Goal: Information Seeking & Learning: Learn about a topic

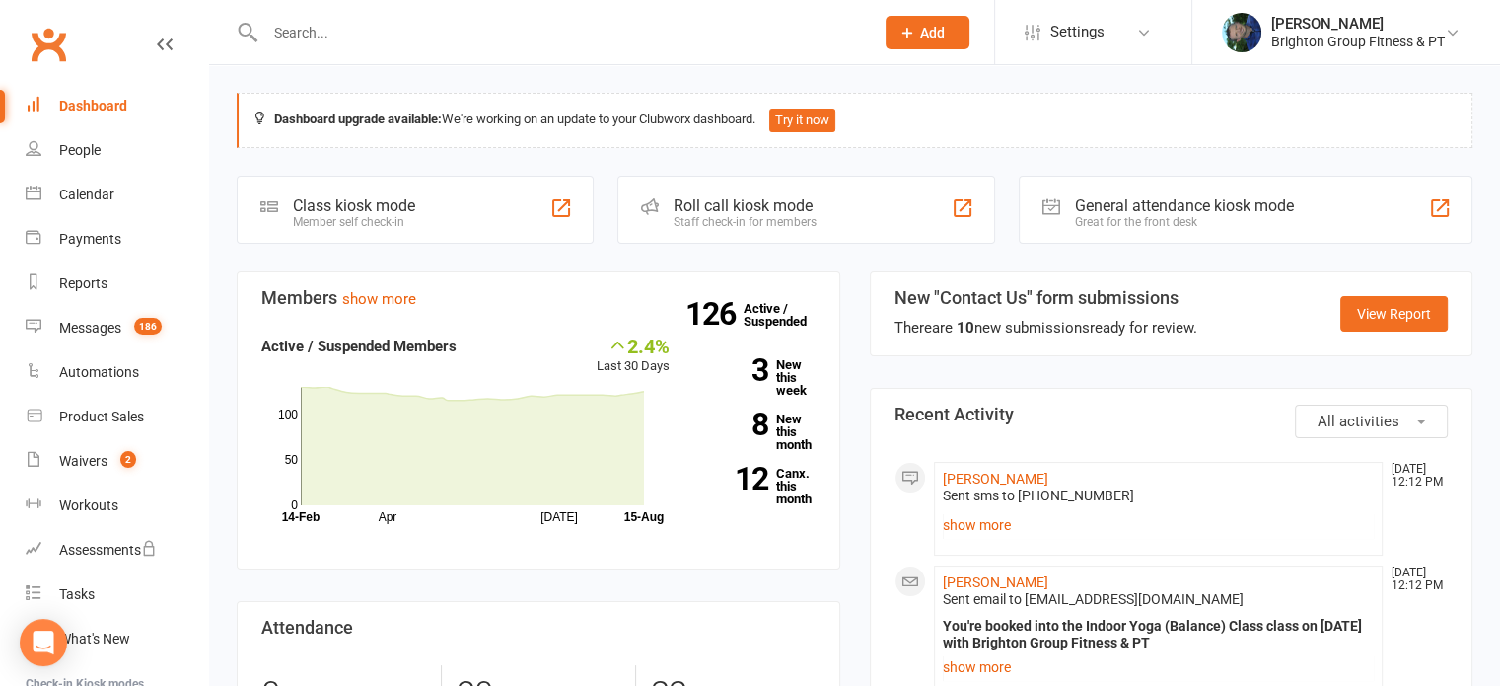
click at [316, 36] on input "text" at bounding box center [559, 33] width 601 height 28
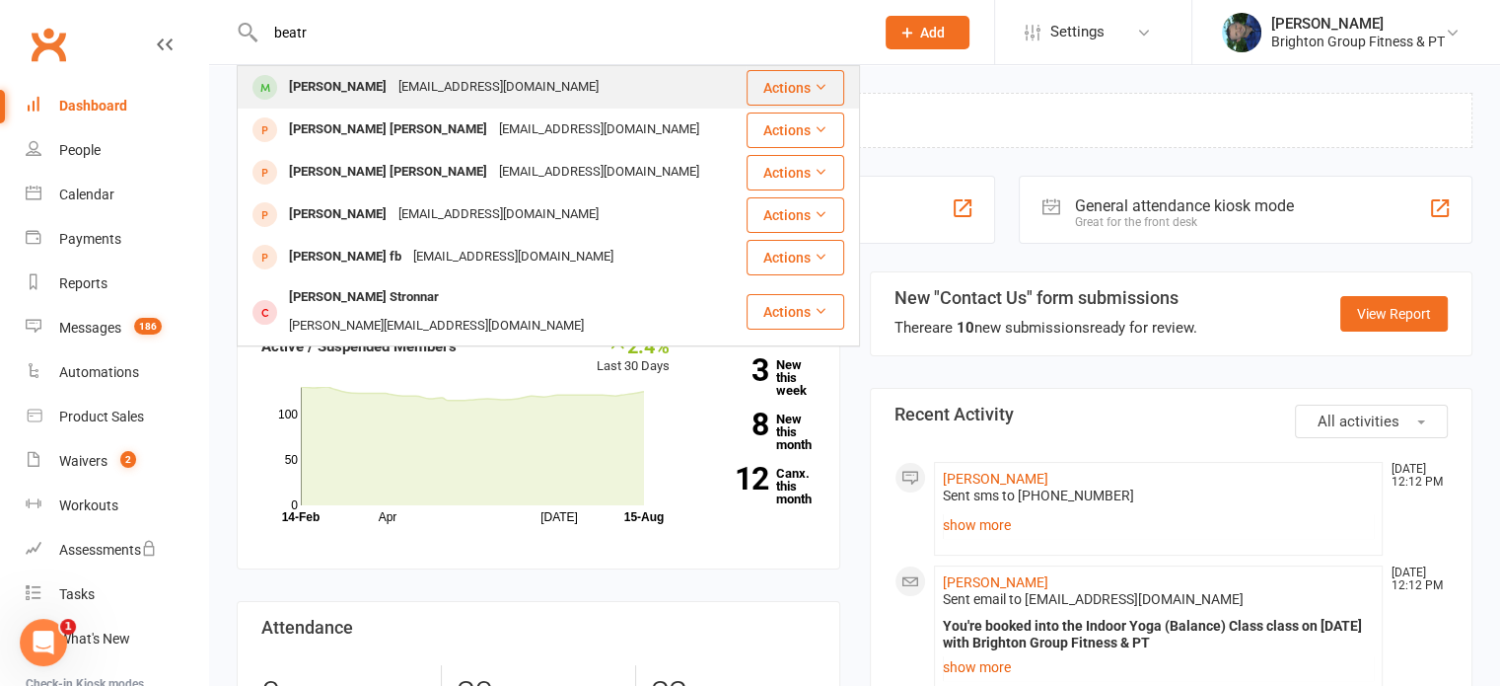
type input "beatr"
click at [316, 86] on div "[PERSON_NAME]" at bounding box center [337, 87] width 109 height 29
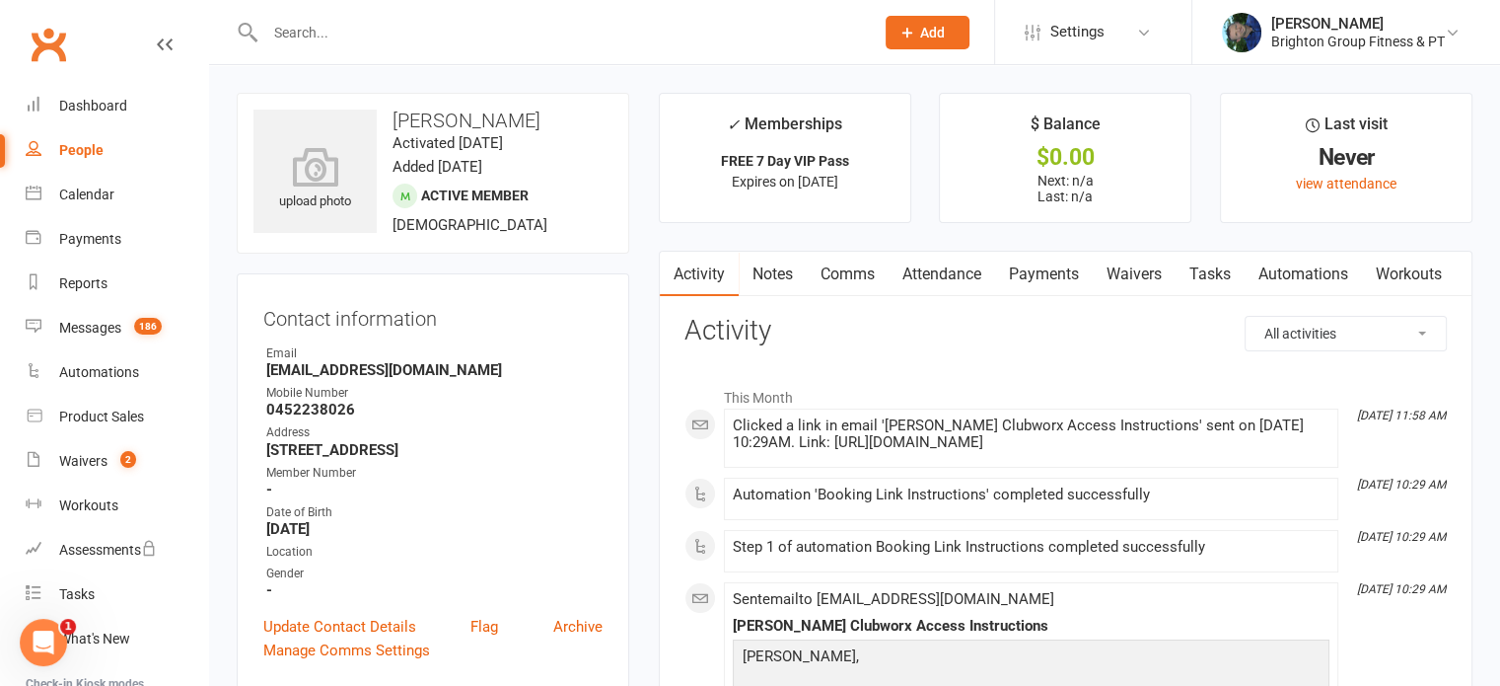
scroll to position [221, 0]
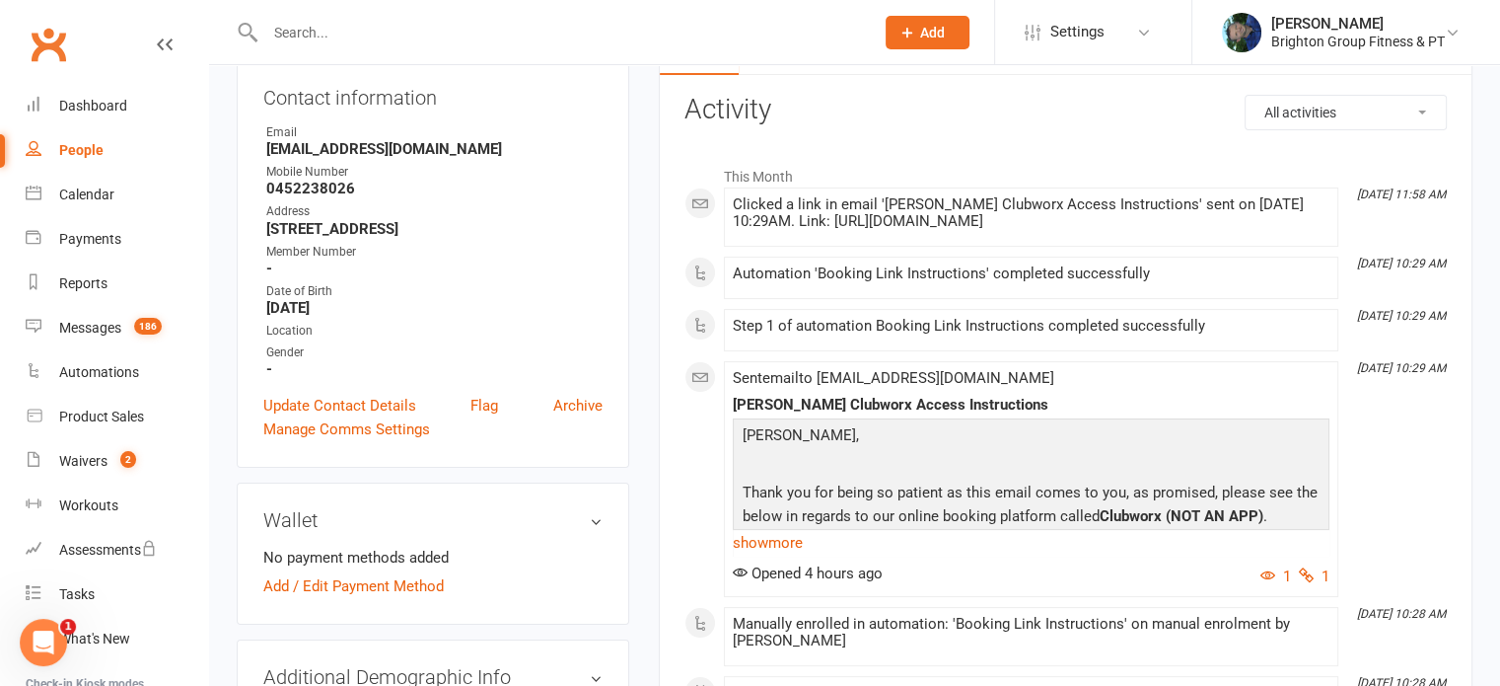
click at [1278, 386] on div "Sent email to [EMAIL_ADDRESS][DOMAIN_NAME] [PERSON_NAME] Access Instructions [P…" at bounding box center [1031, 479] width 597 height 218
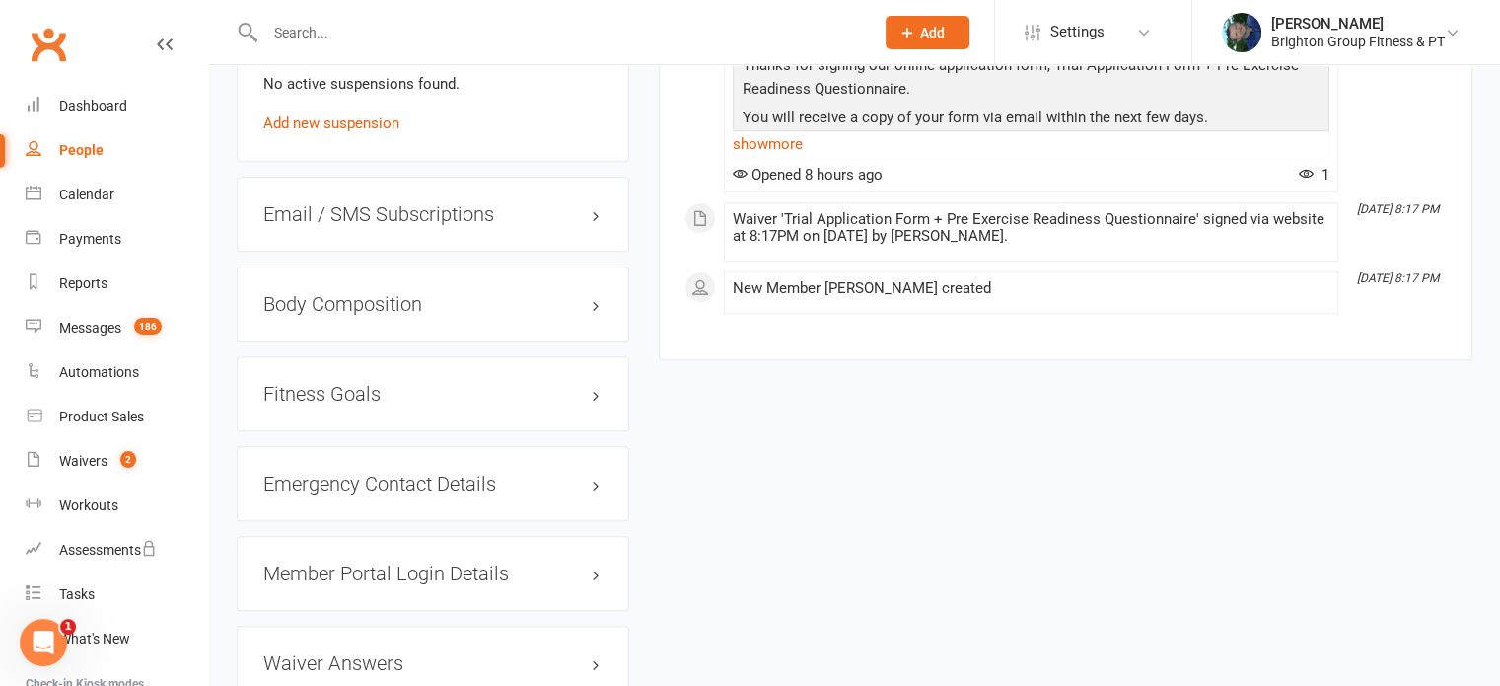
scroll to position [1681, 0]
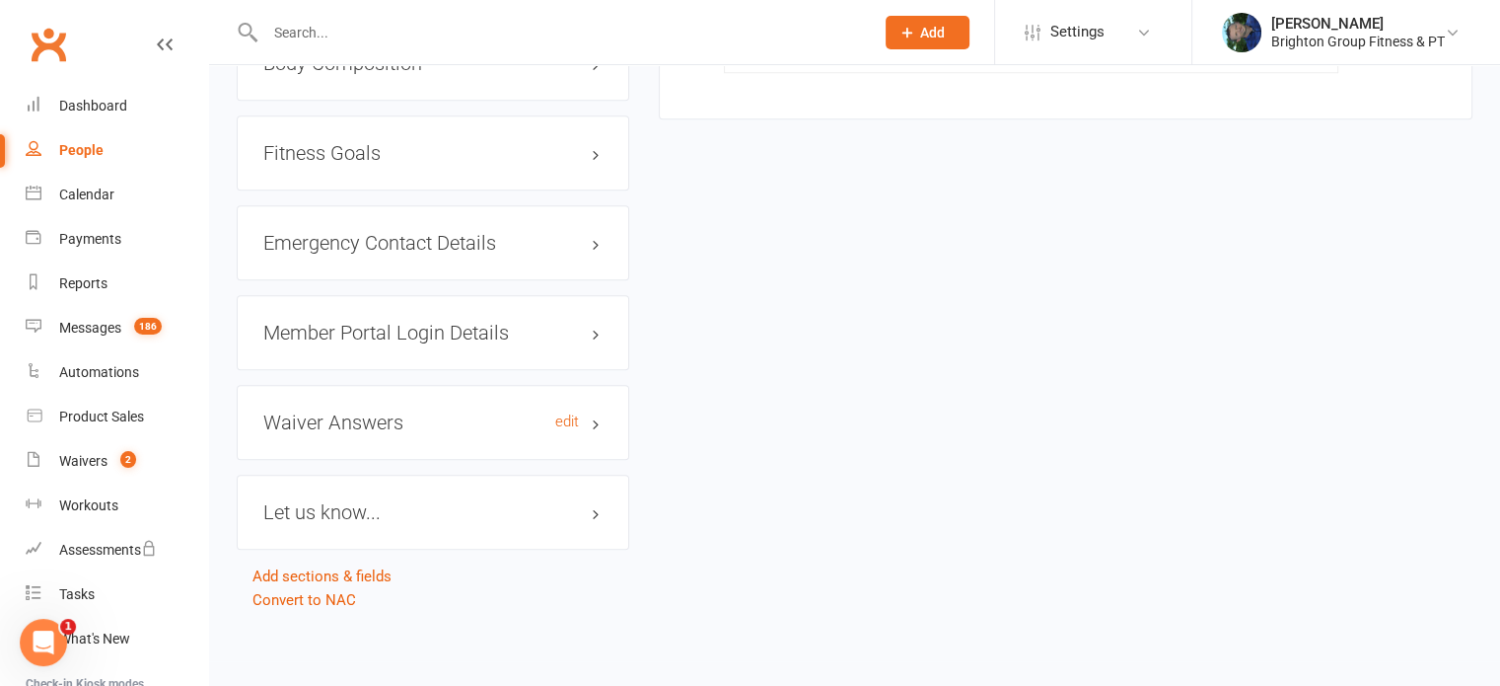
click at [320, 426] on h3 "Waiver Answers edit" at bounding box center [432, 422] width 339 height 22
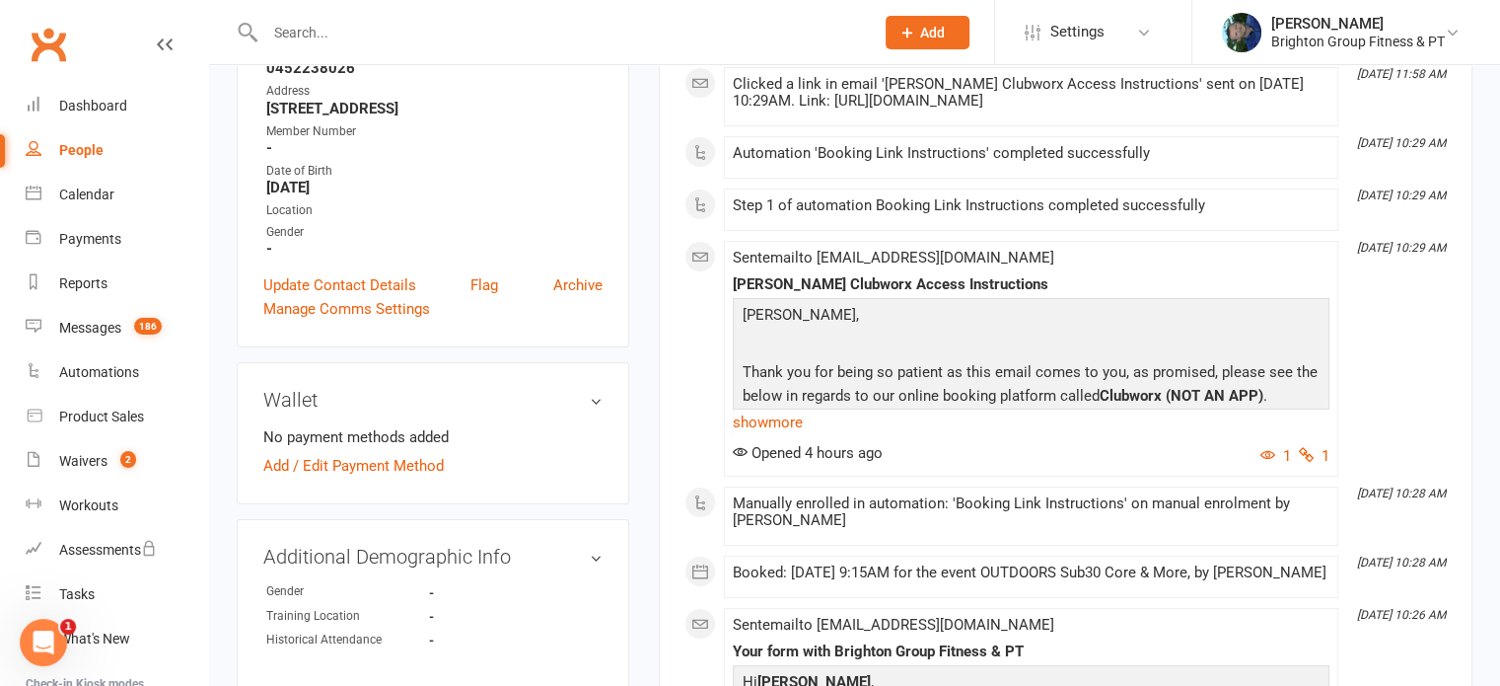
scroll to position [0, 0]
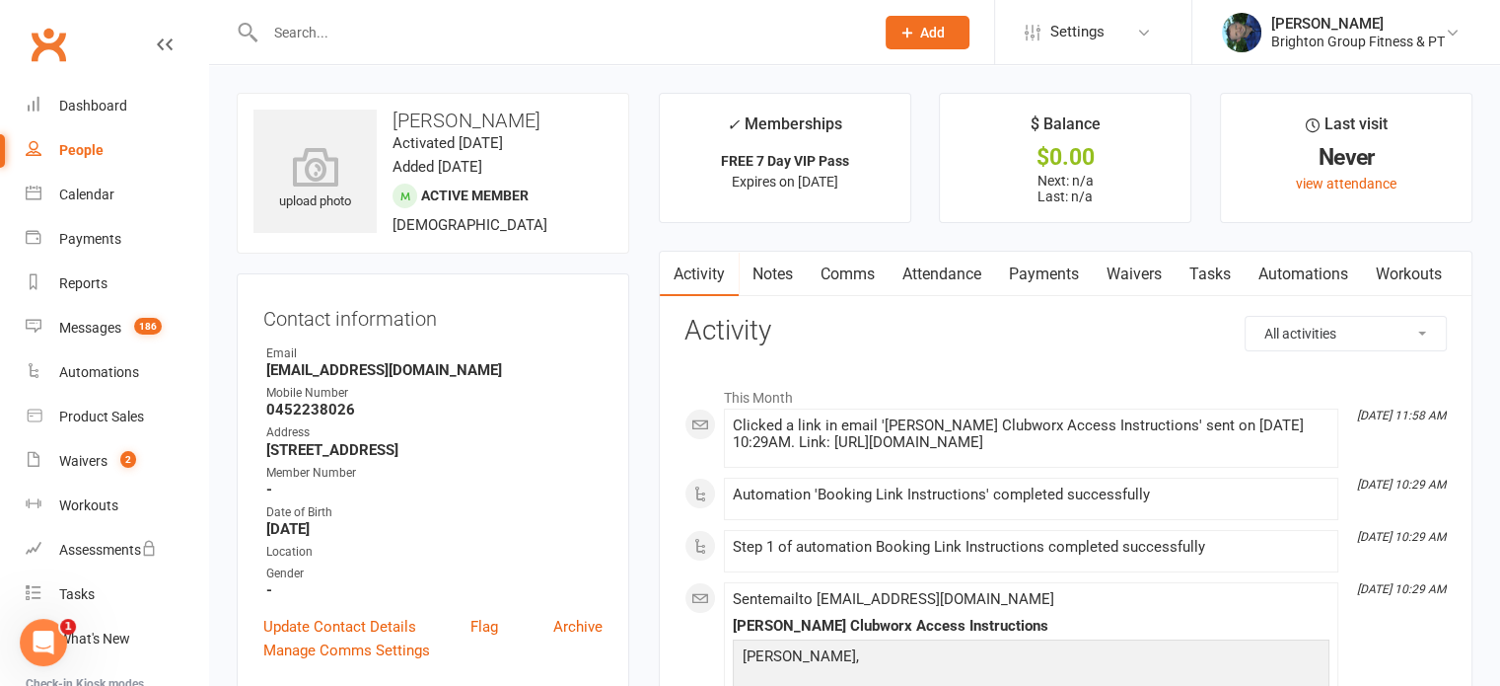
click at [63, 42] on link "Clubworx" at bounding box center [48, 44] width 49 height 49
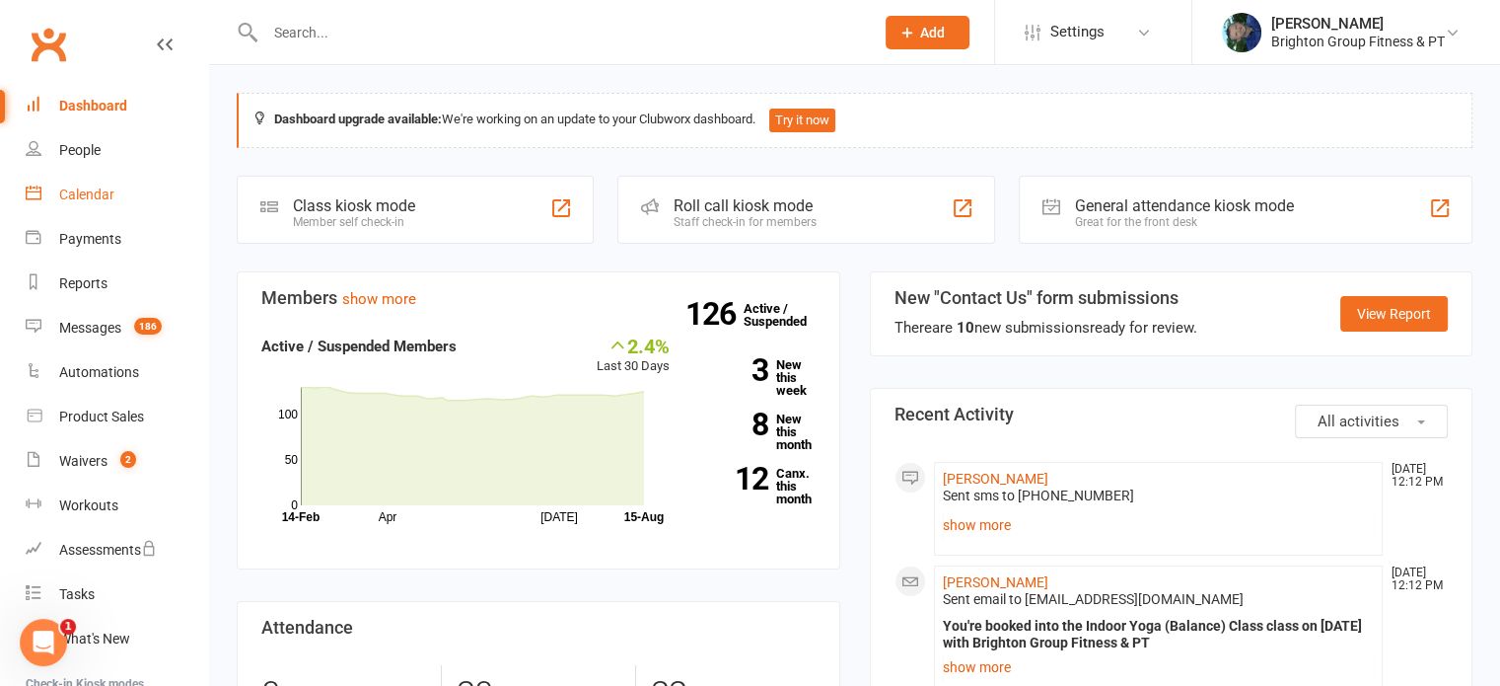
click at [73, 199] on div "Calendar" at bounding box center [86, 194] width 55 height 16
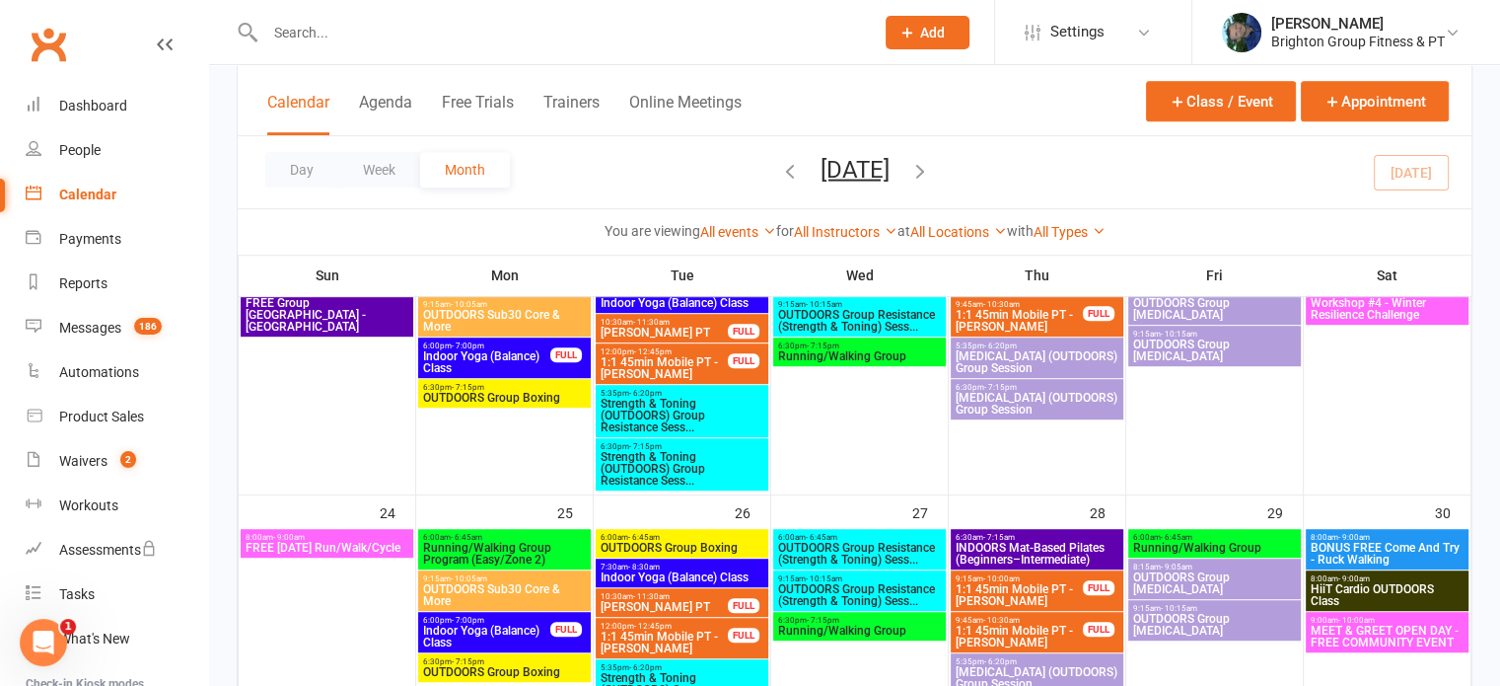
scroll to position [1064, 0]
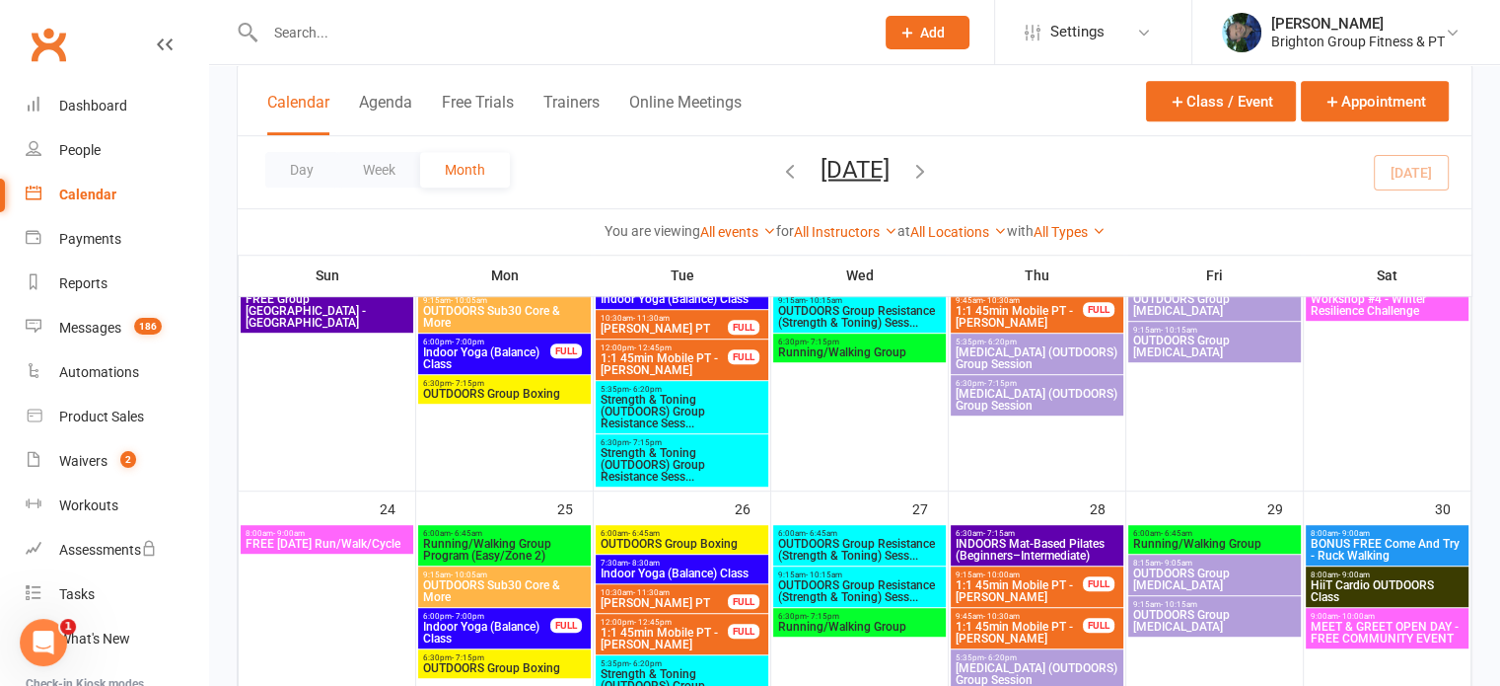
click at [1405, 614] on span "9:00am - 10:00am" at bounding box center [1388, 616] width 156 height 9
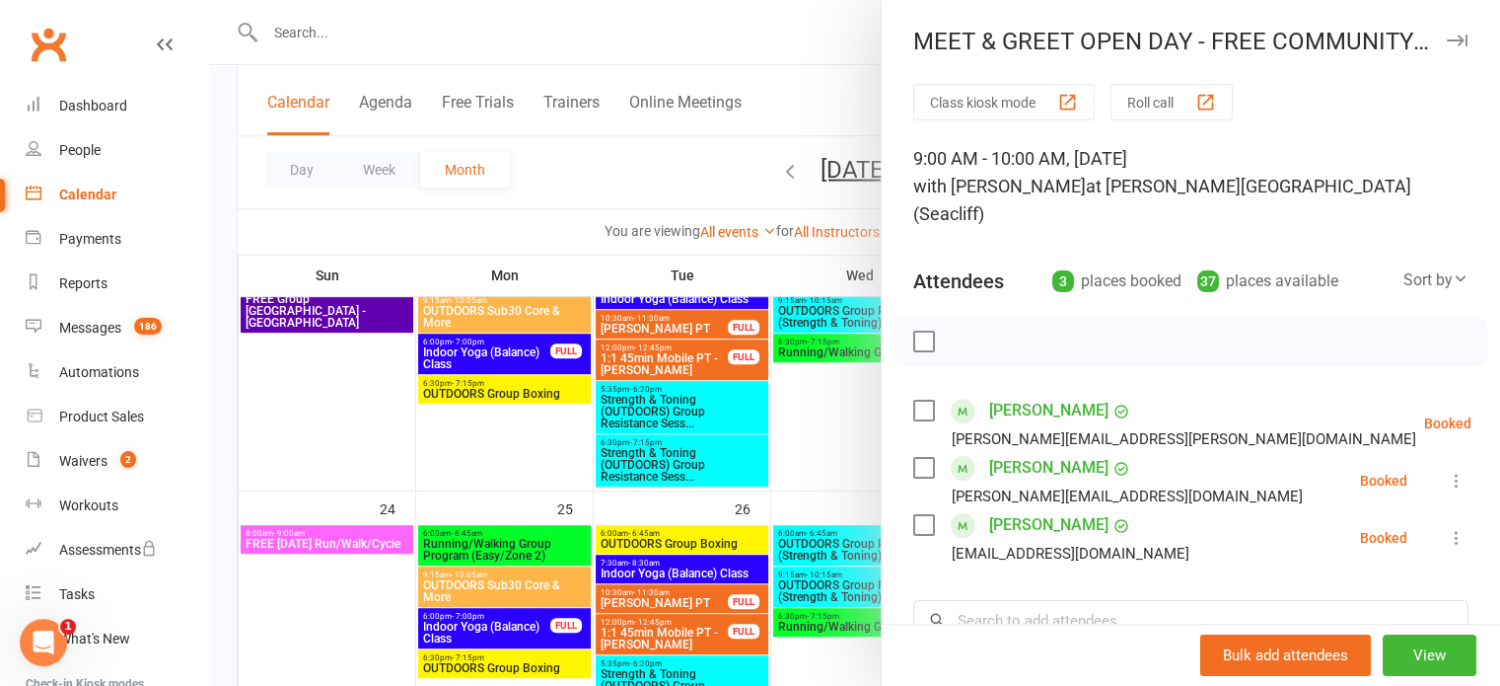
click at [608, 452] on div at bounding box center [854, 343] width 1291 height 686
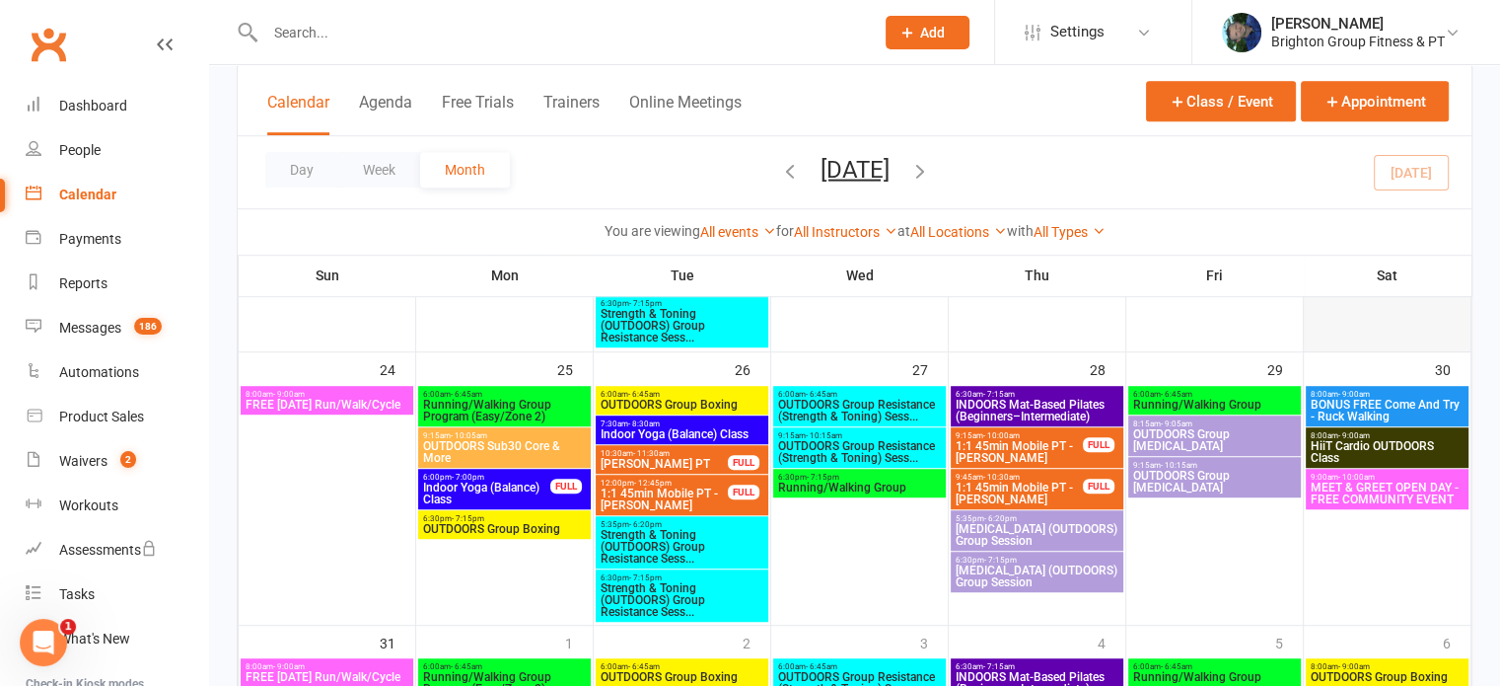
scroll to position [1222, 0]
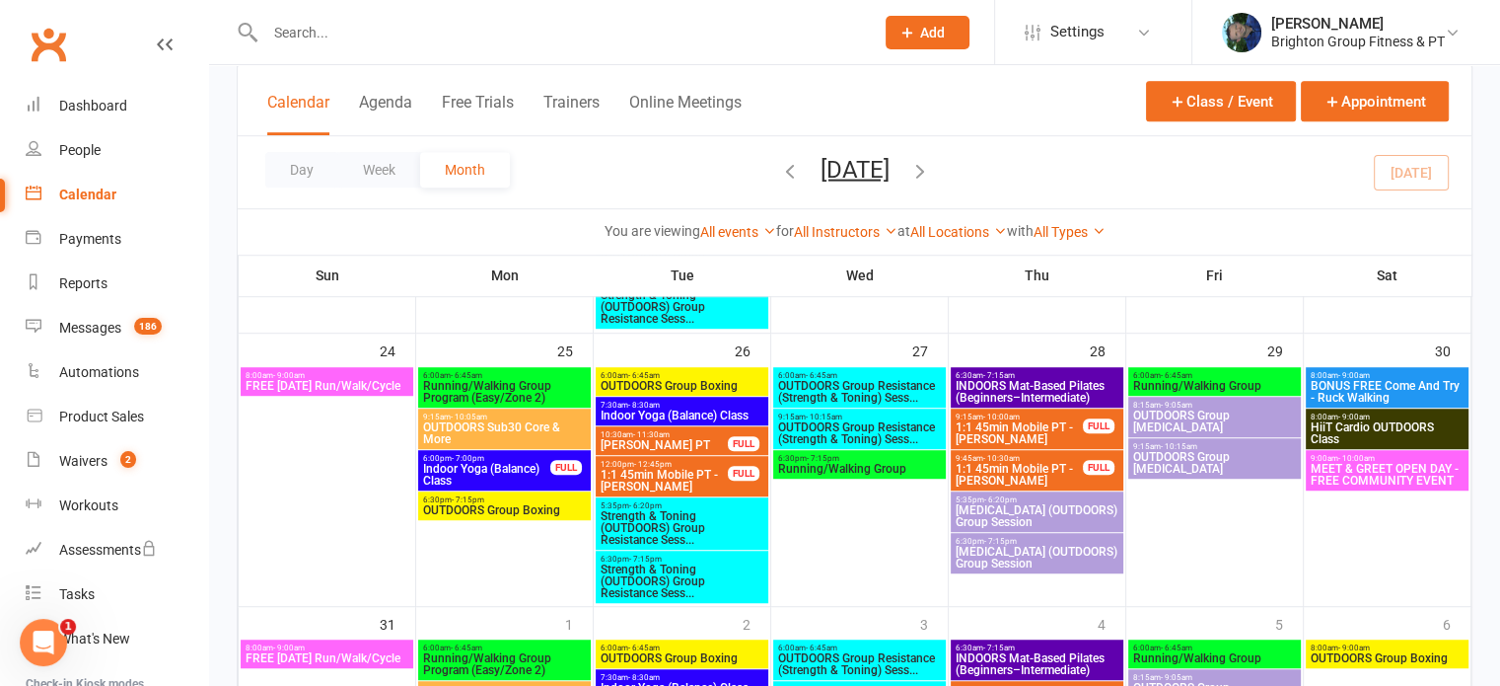
click at [1387, 396] on span "BONUS FREE Come And Try - Ruck Walking" at bounding box center [1388, 392] width 156 height 24
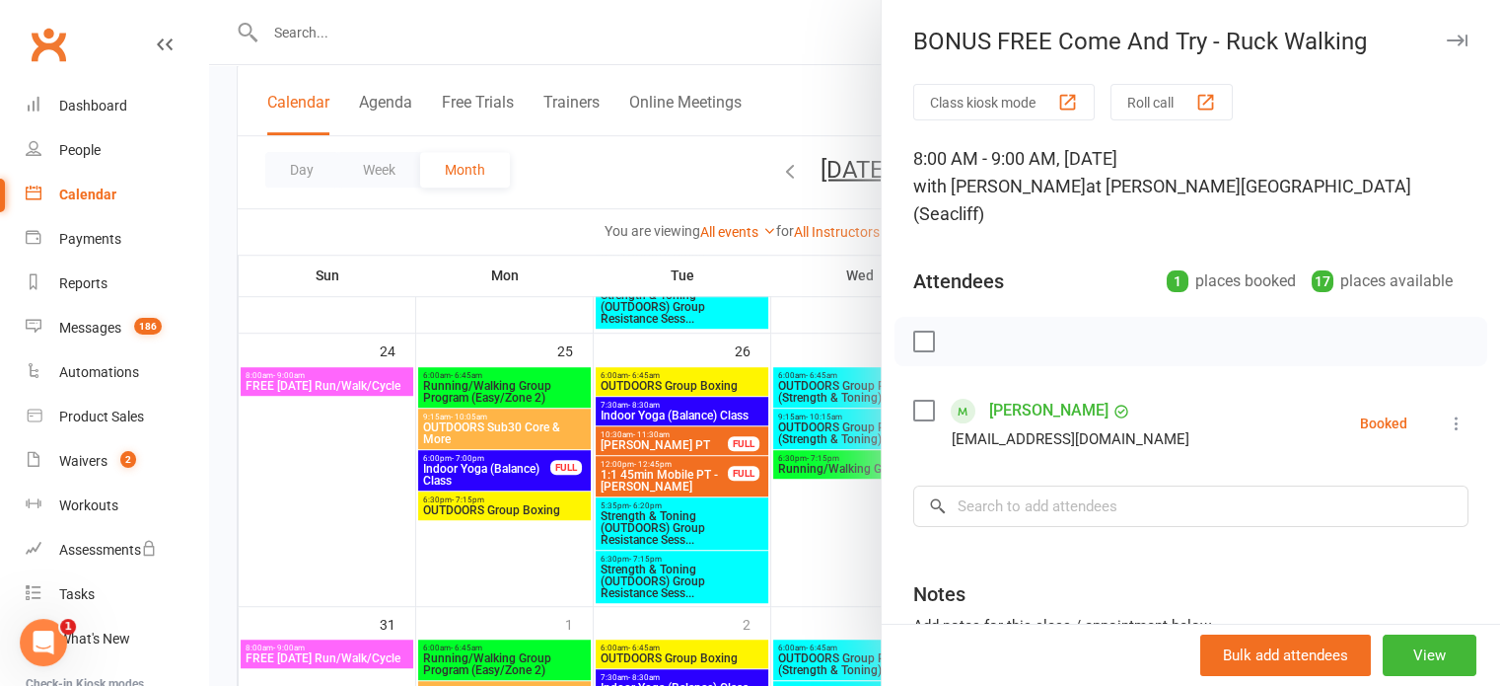
click at [802, 467] on div at bounding box center [854, 343] width 1291 height 686
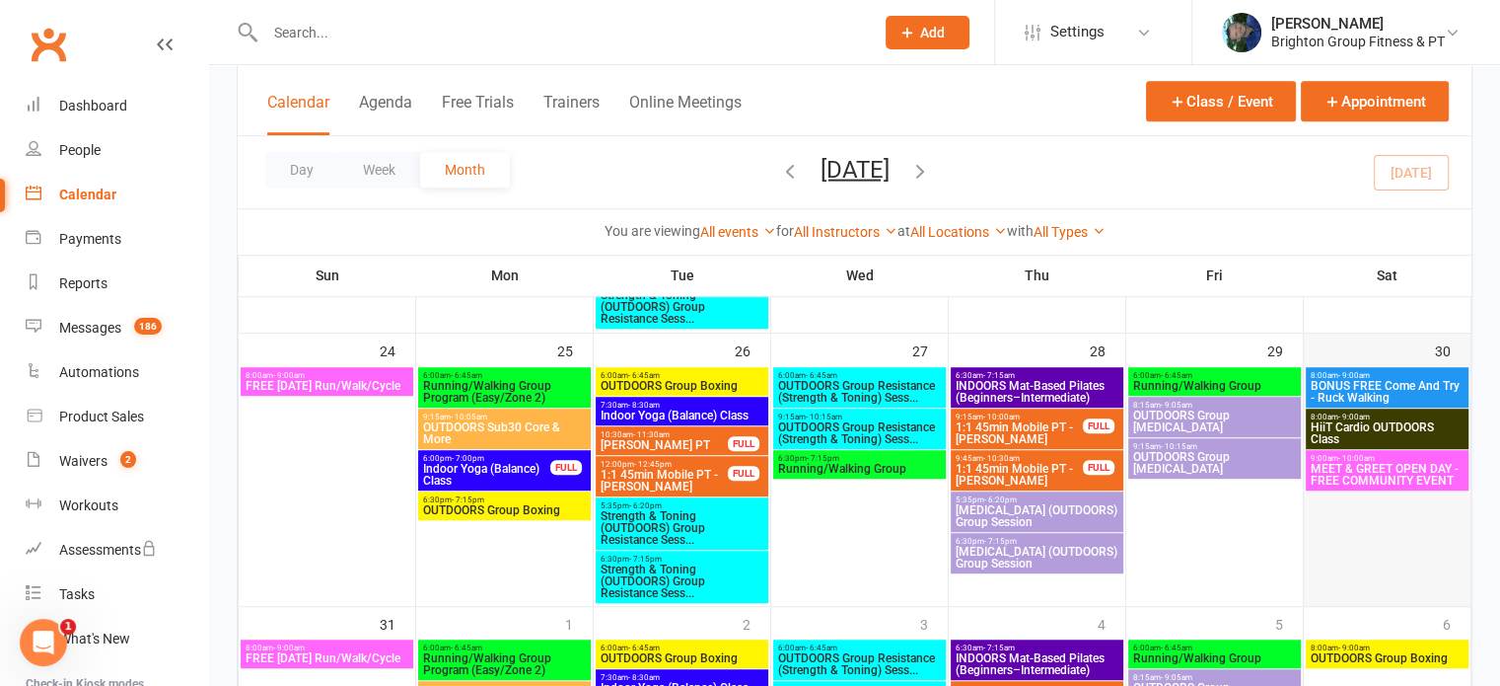
scroll to position [1471, 0]
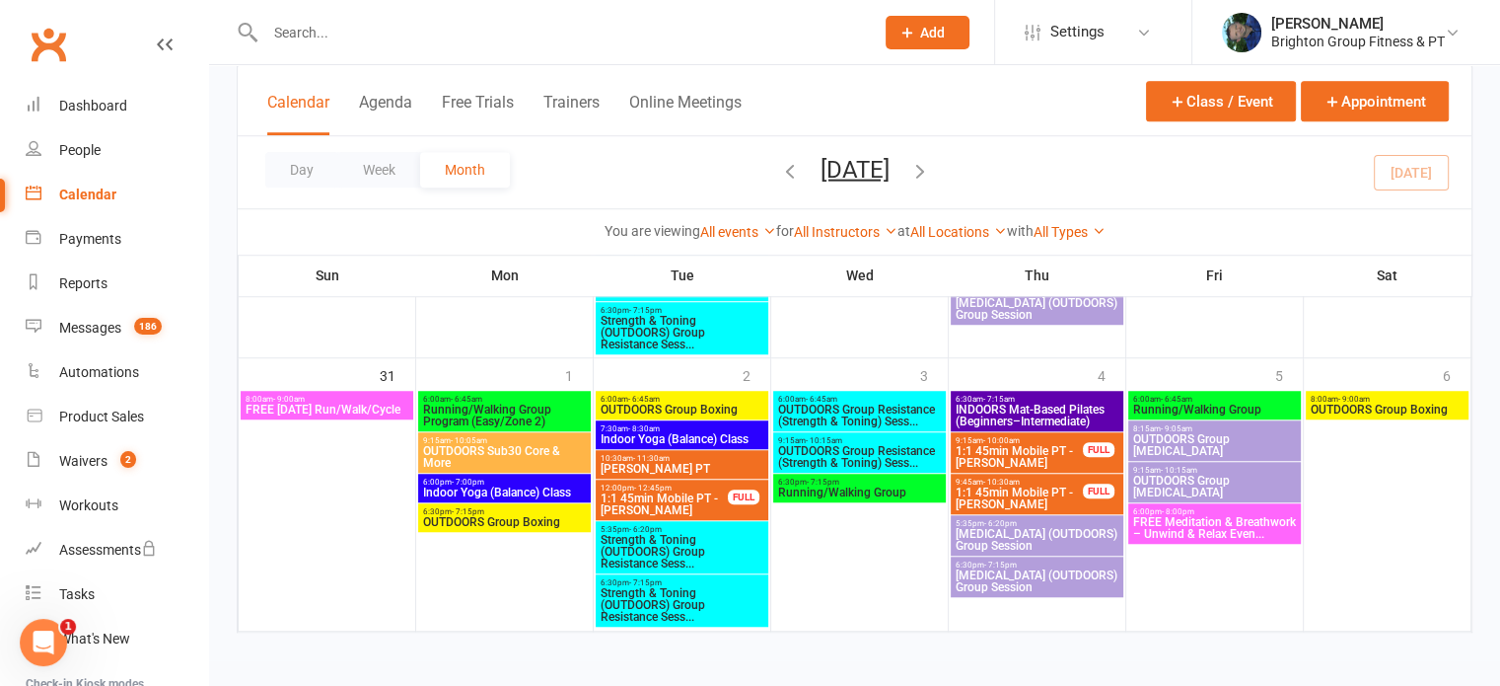
click at [1164, 528] on span "FREE Meditation & Breathwork – Unwind & Relax Even..." at bounding box center [1214, 528] width 165 height 24
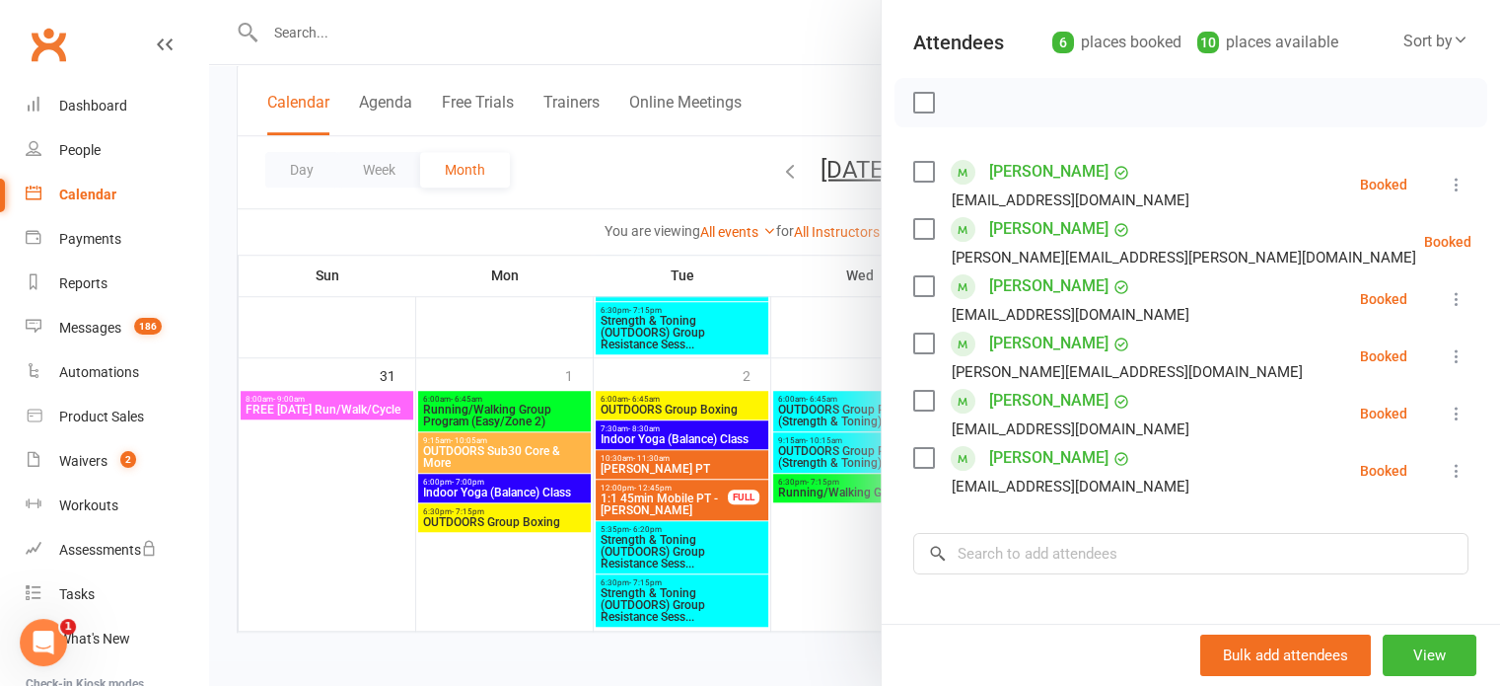
scroll to position [240, 0]
click at [700, 516] on div at bounding box center [854, 343] width 1291 height 686
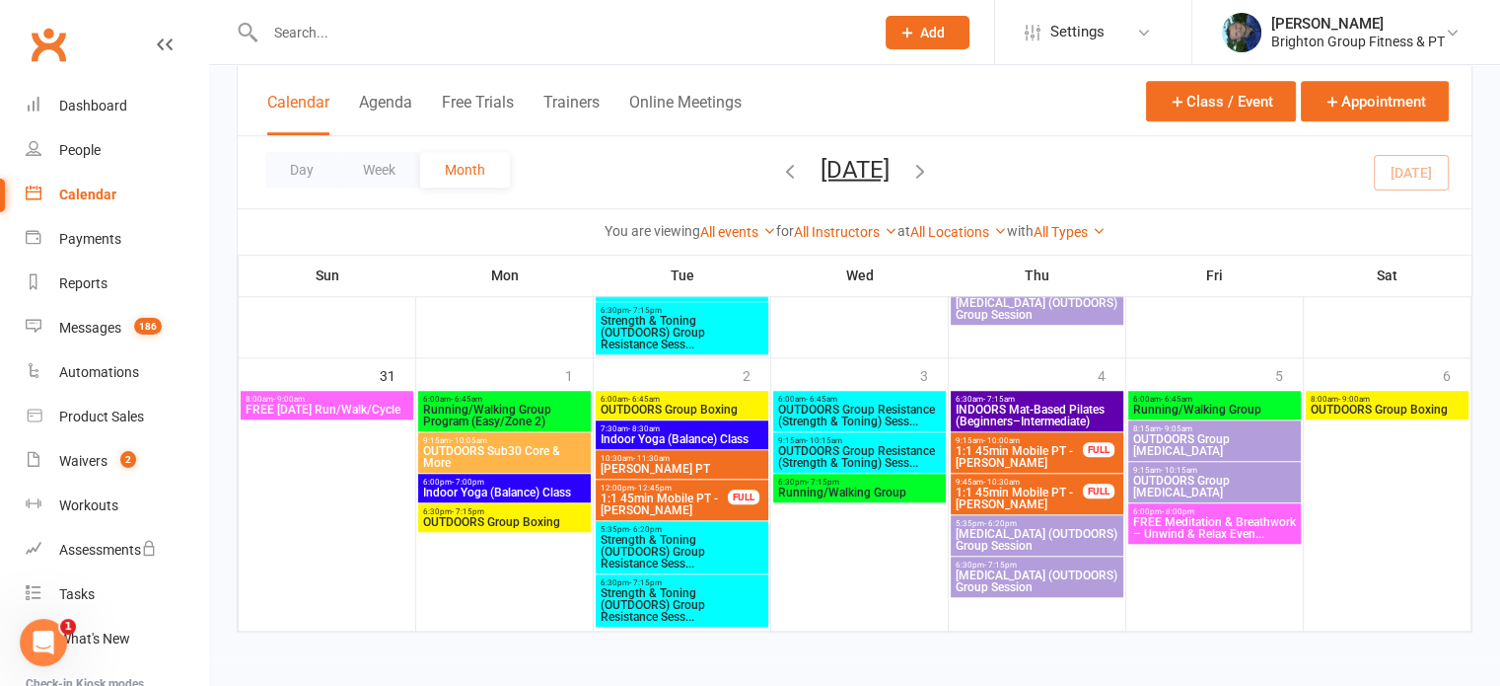
click at [700, 516] on div "12:00pm - 12:45pm 1:1 45min Mobile PT - Ana Koch FULL" at bounding box center [682, 499] width 173 height 40
